Goal: Use online tool/utility: Utilize a website feature to perform a specific function

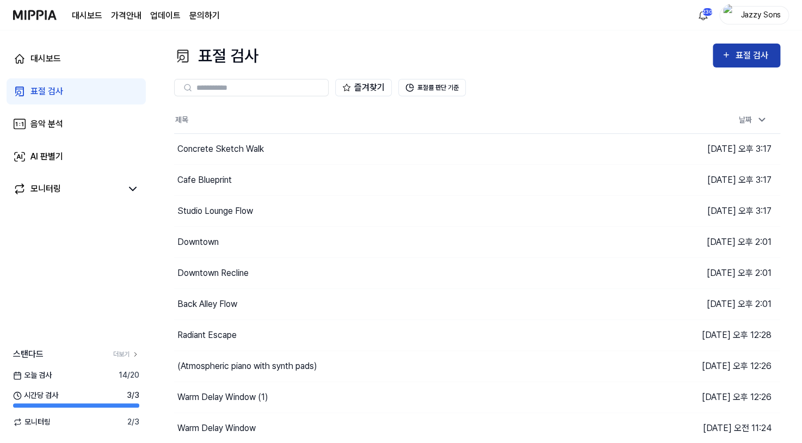
click at [734, 51] on div "표절 검사" at bounding box center [746, 55] width 50 height 14
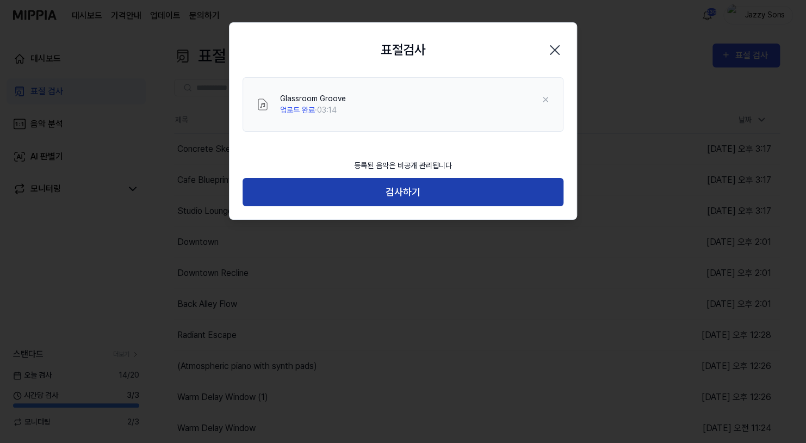
click at [412, 185] on button "검사하기" at bounding box center [403, 192] width 321 height 29
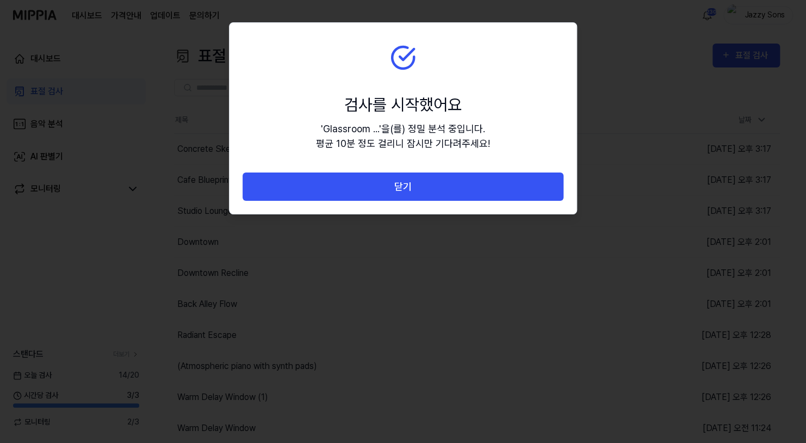
click at [420, 190] on button "닫기" at bounding box center [403, 186] width 321 height 29
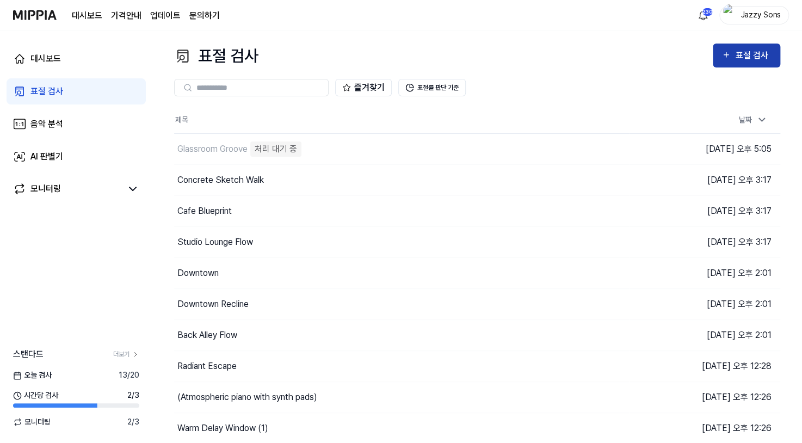
click at [736, 53] on div "표절 검사" at bounding box center [753, 55] width 36 height 14
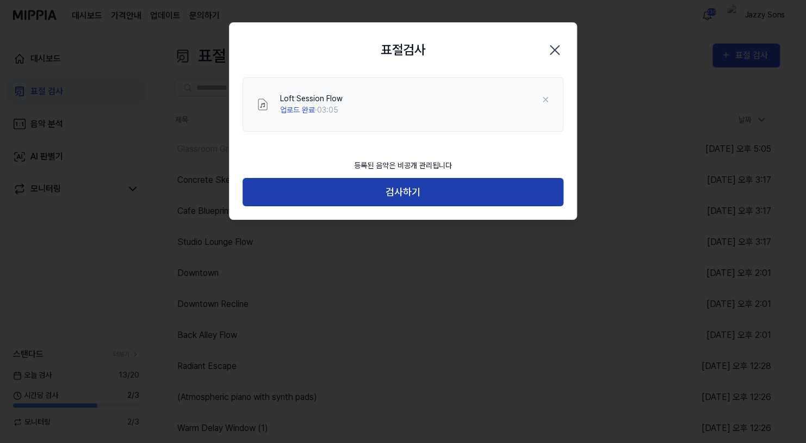
click at [436, 192] on button "검사하기" at bounding box center [403, 192] width 321 height 29
click at [352, 179] on button "검사하기" at bounding box center [403, 192] width 321 height 29
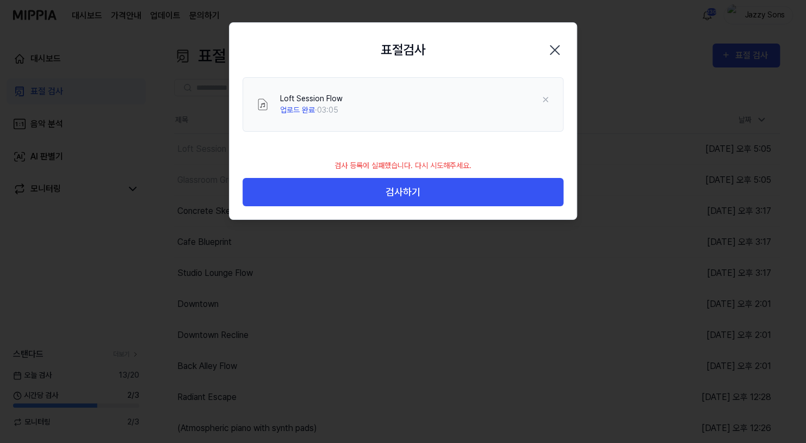
click at [551, 45] on icon "button" at bounding box center [554, 49] width 17 height 17
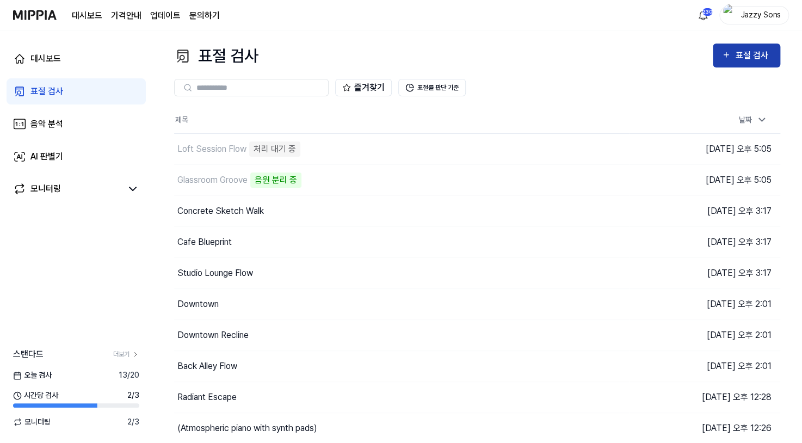
click at [753, 60] on div "표절 검사" at bounding box center [753, 55] width 36 height 14
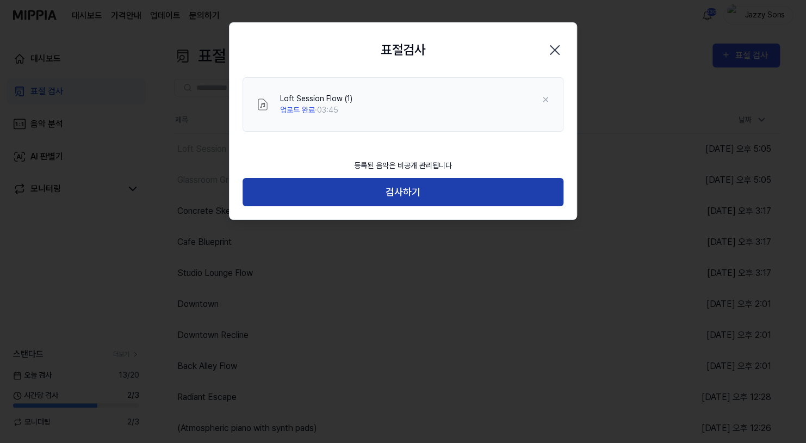
click at [399, 184] on button "검사하기" at bounding box center [403, 192] width 321 height 29
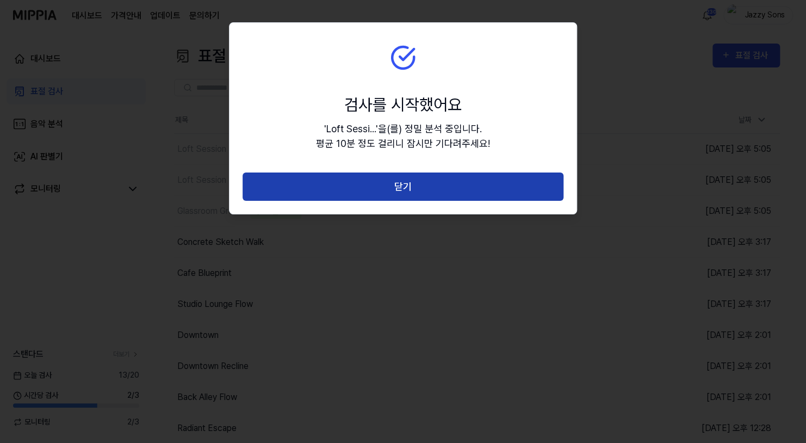
click at [426, 189] on button "닫기" at bounding box center [403, 186] width 321 height 29
